Goal: Information Seeking & Learning: Compare options

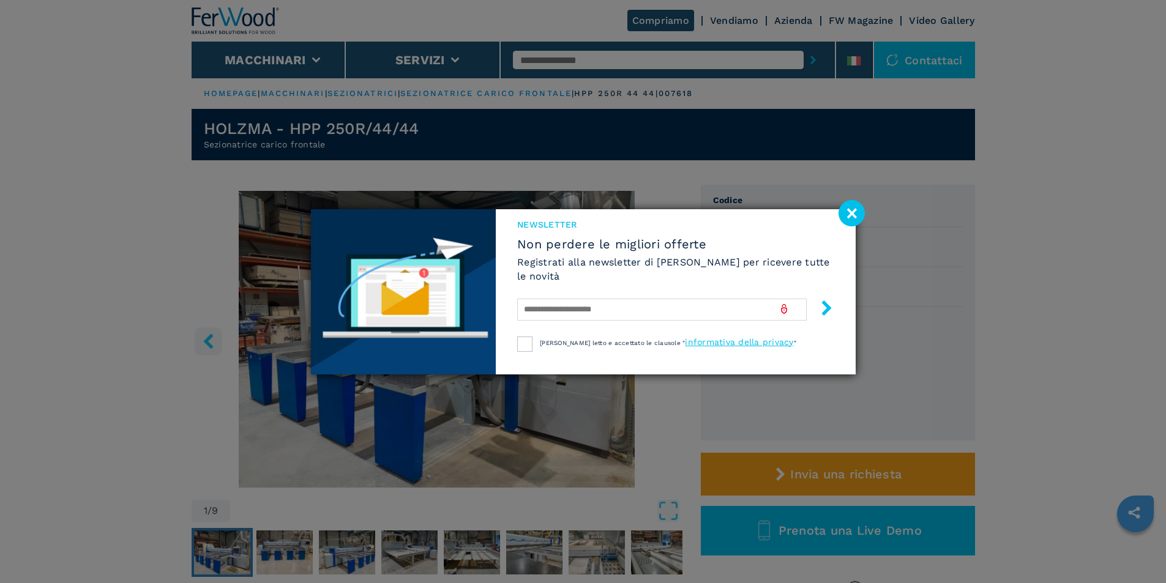
click at [857, 209] on image at bounding box center [851, 213] width 26 height 26
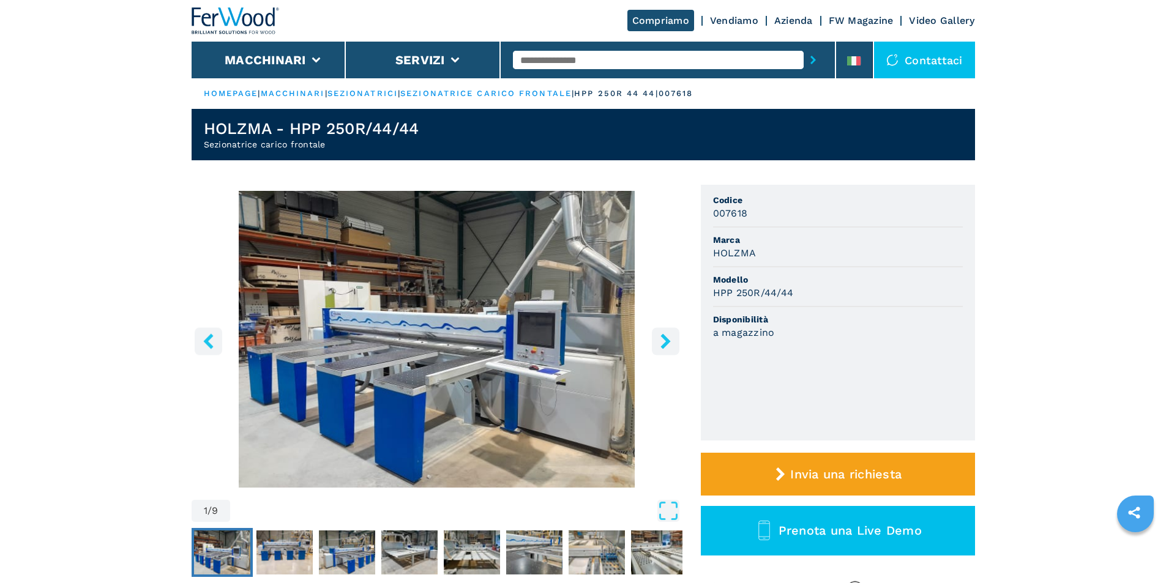
click at [664, 343] on icon "right-button" at bounding box center [665, 340] width 15 height 15
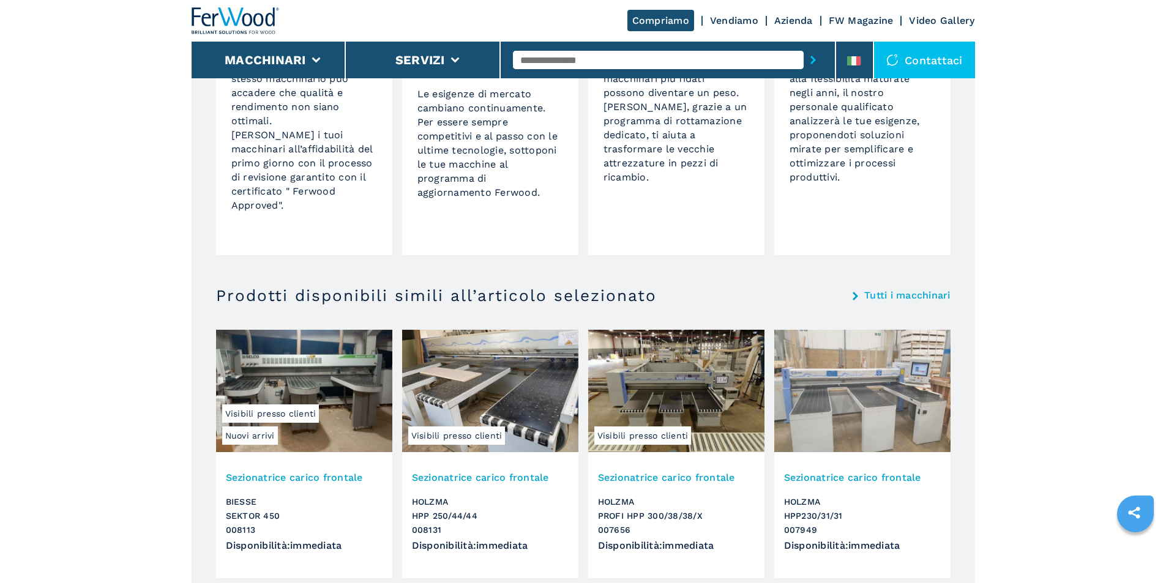
scroll to position [857, 0]
